Goal: Task Accomplishment & Management: Use online tool/utility

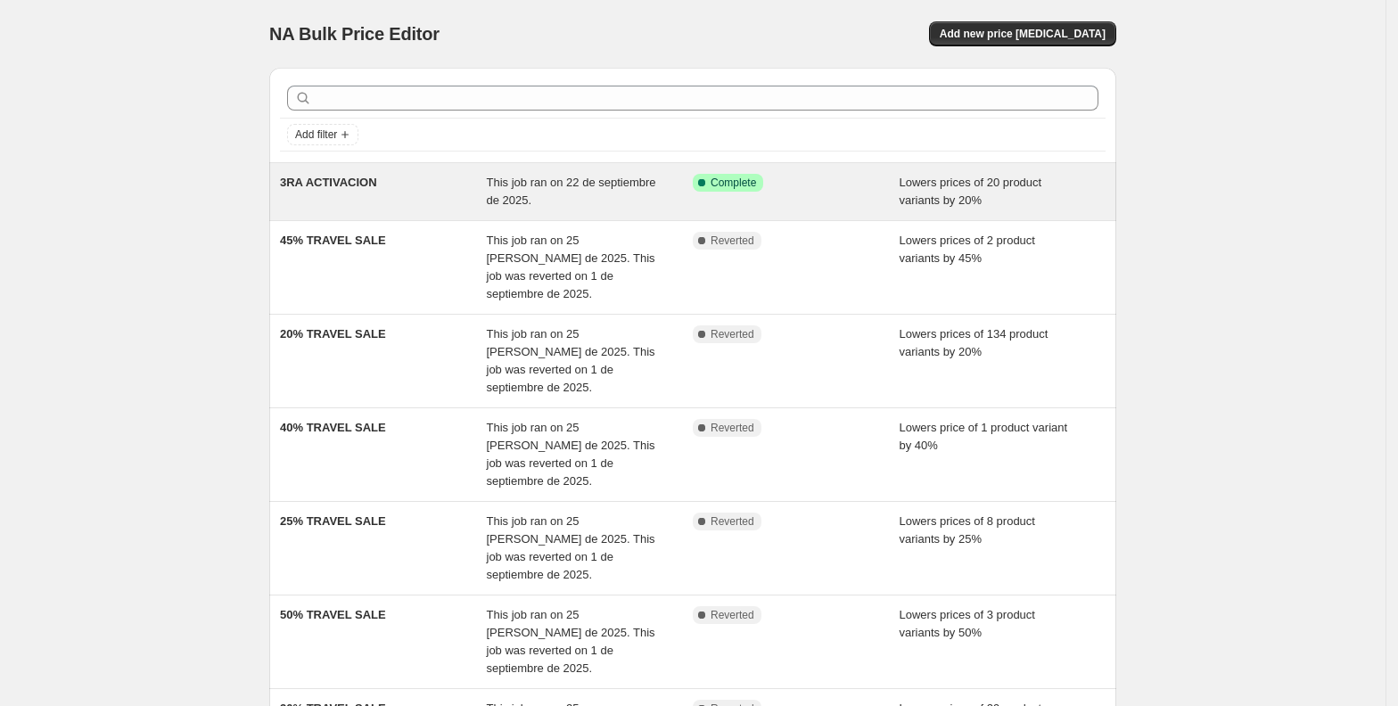
click at [664, 187] on div "This job ran on 22 de septiembre de 2025." at bounding box center [590, 192] width 207 height 36
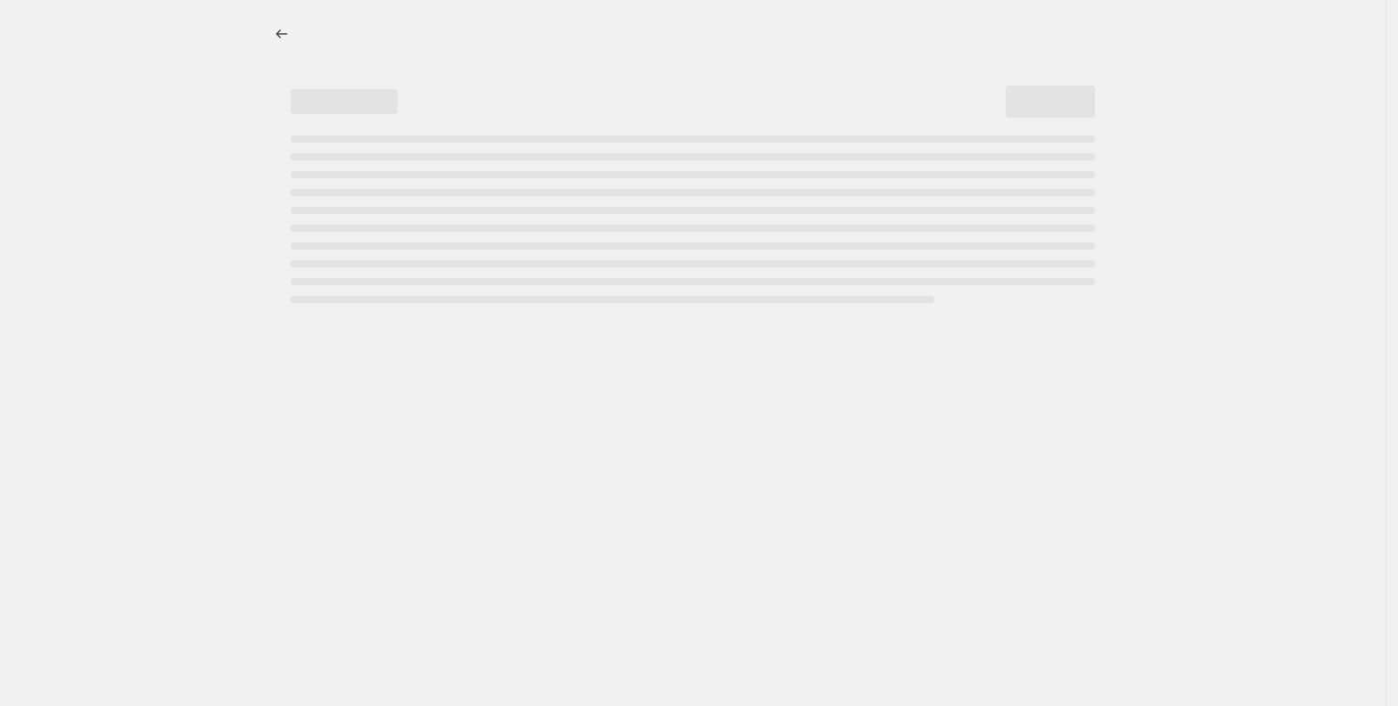
select select "percentage"
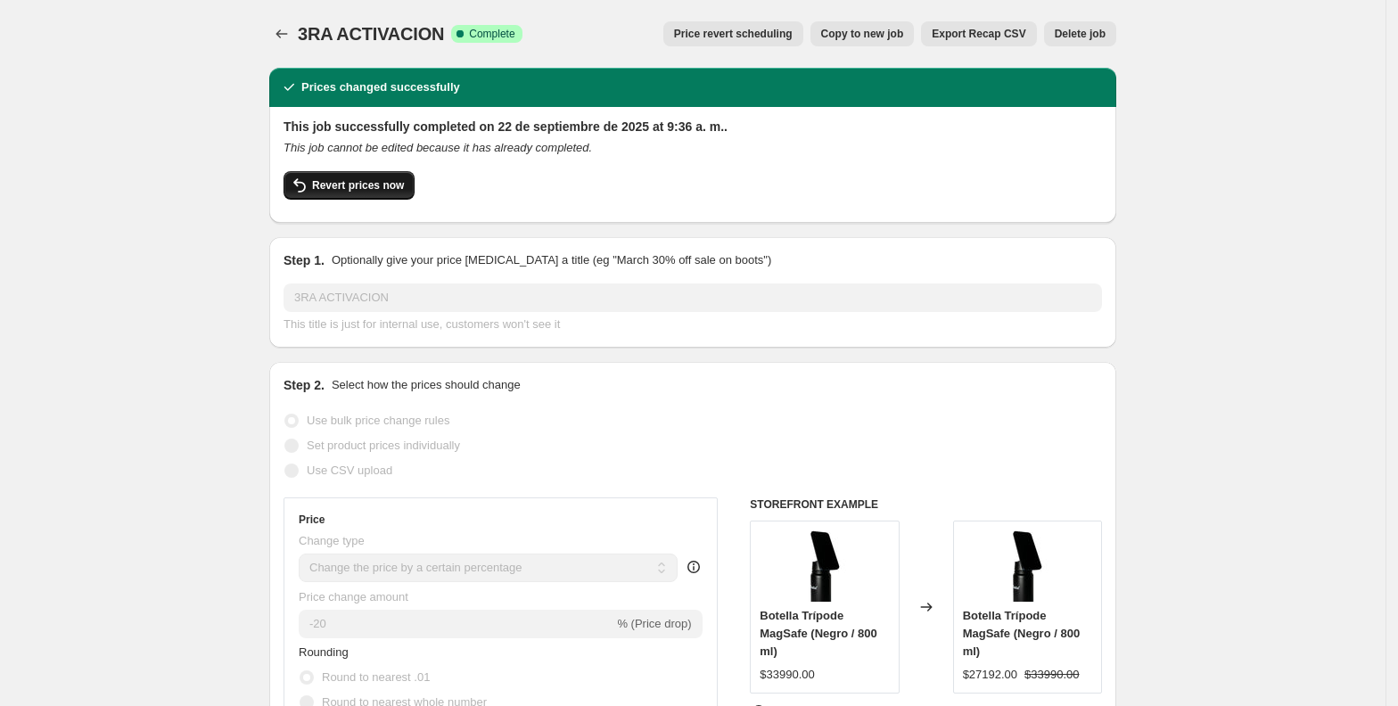
click at [332, 180] on span "Revert prices now" at bounding box center [358, 185] width 92 height 14
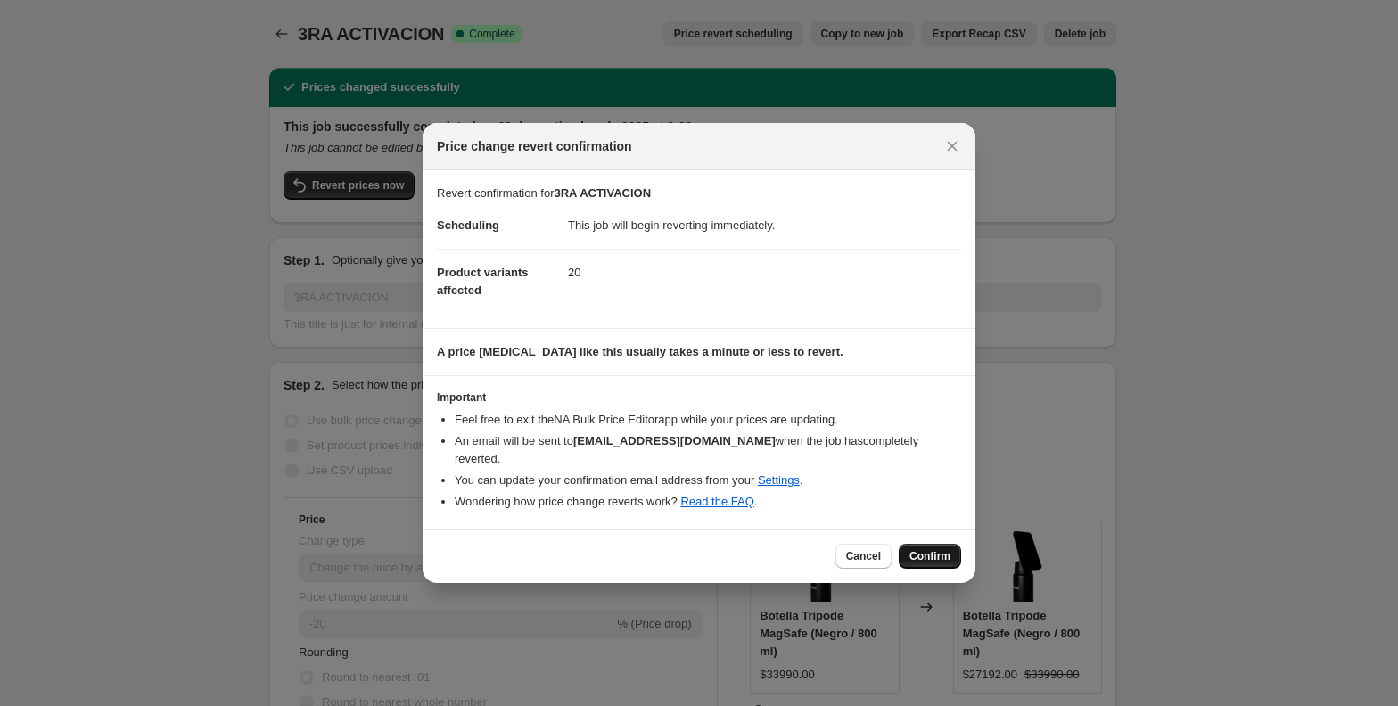
click at [947, 549] on span "Confirm" at bounding box center [929, 556] width 41 height 14
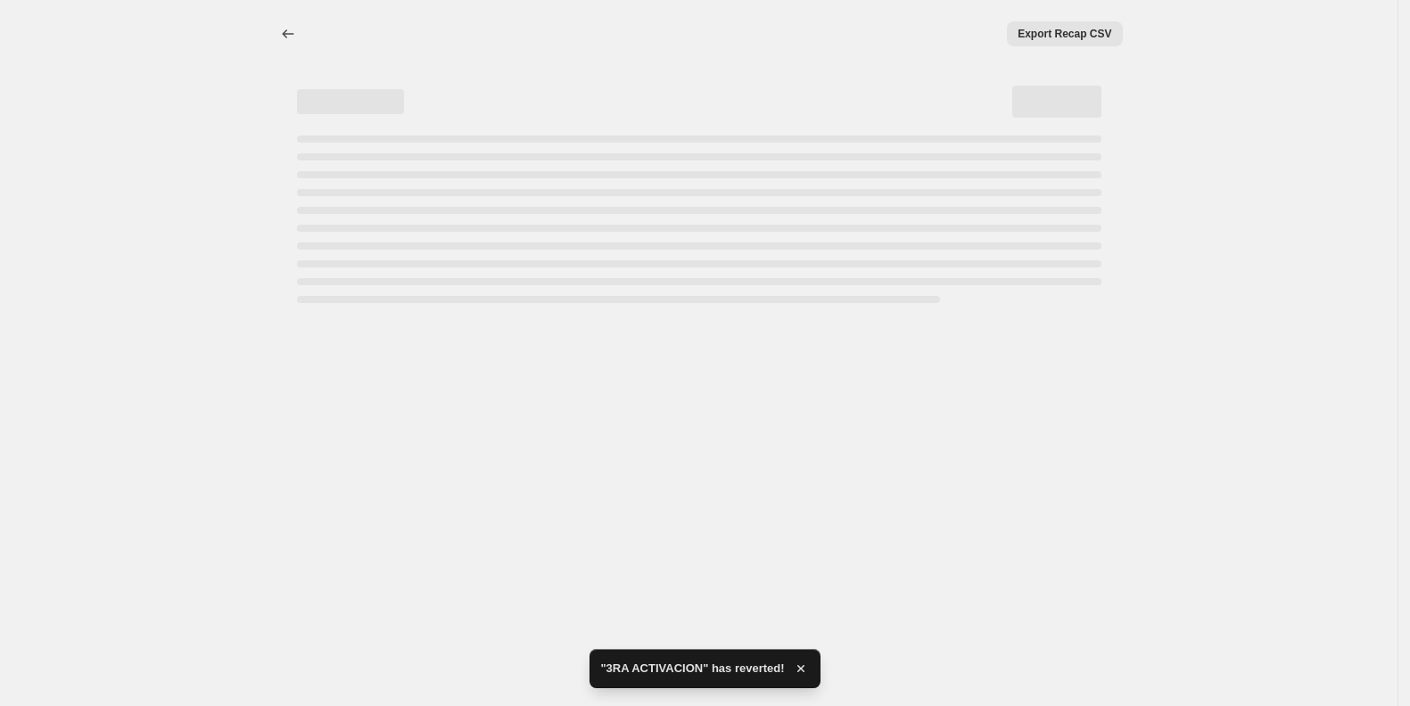
select select "percentage"
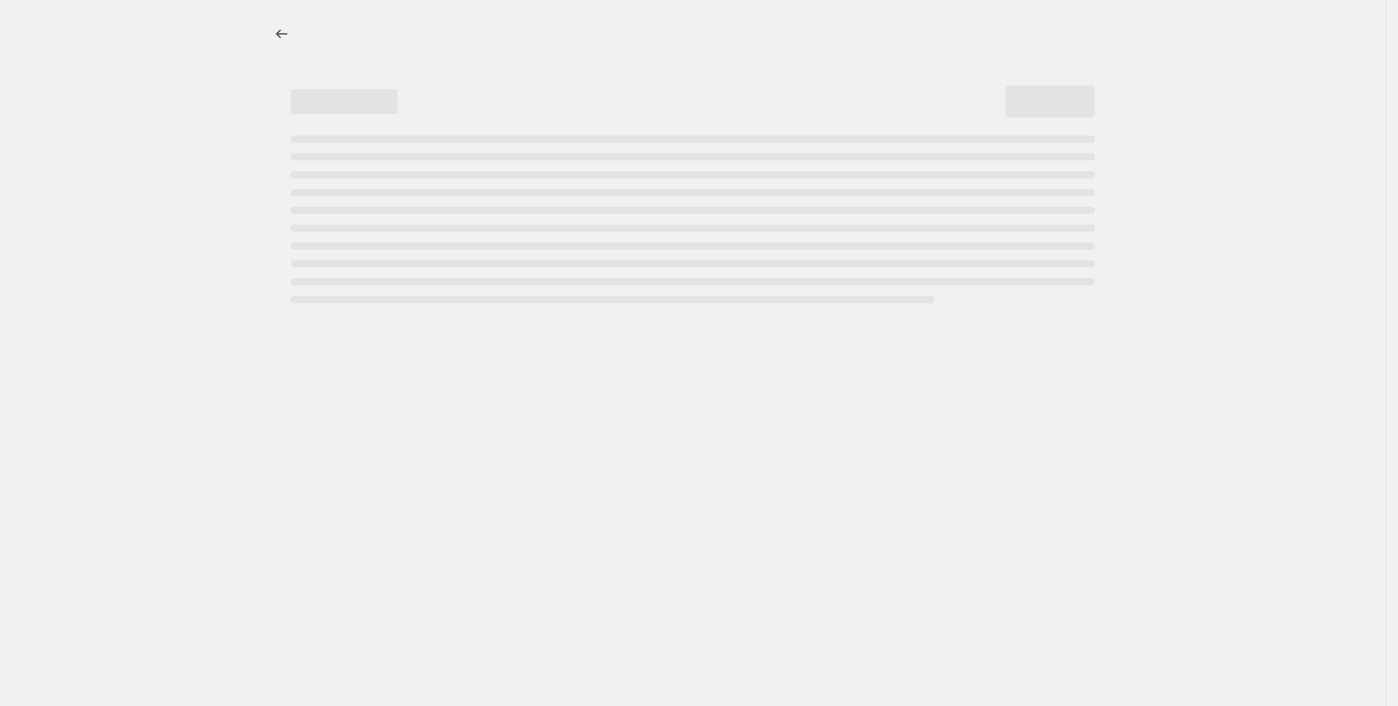
select select "percentage"
